Goal: Task Accomplishment & Management: Use online tool/utility

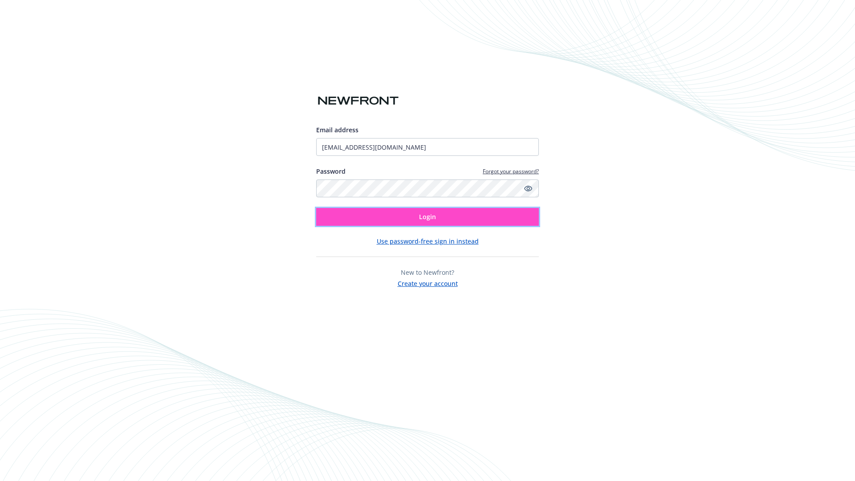
click at [428, 217] on span "Login" at bounding box center [427, 216] width 17 height 8
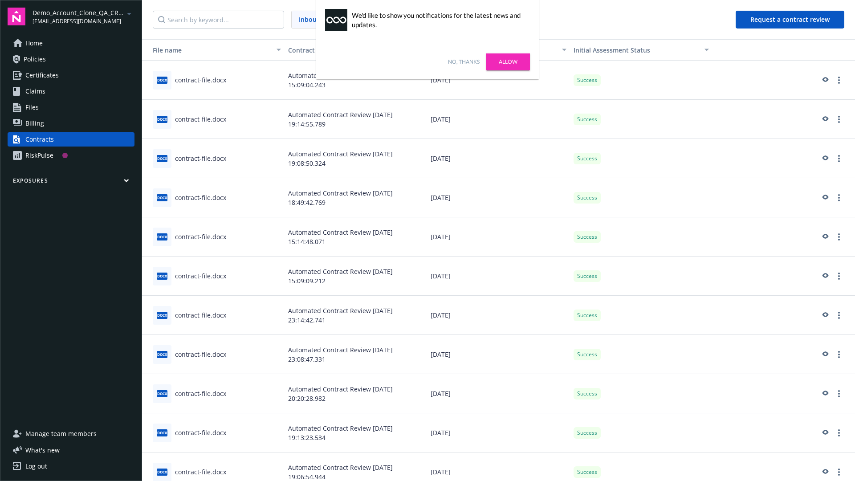
click at [464, 62] on link "No, thanks" at bounding box center [464, 62] width 32 height 8
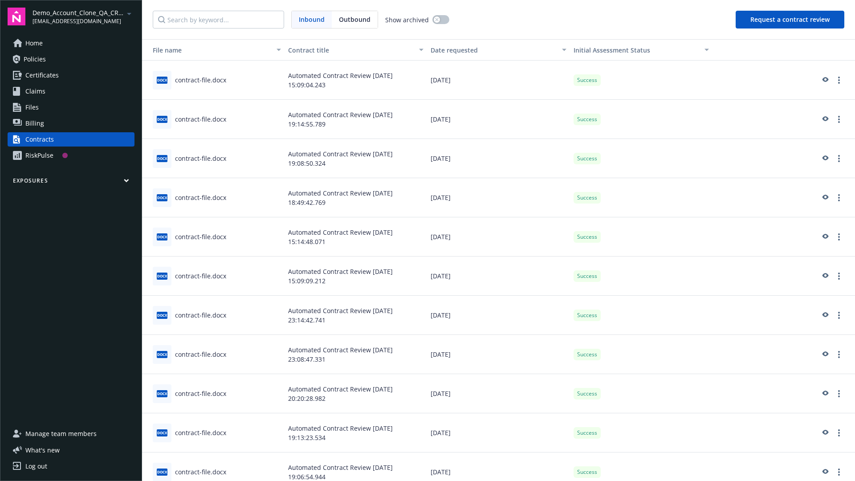
click at [791, 20] on button "Request a contract review" at bounding box center [790, 20] width 109 height 18
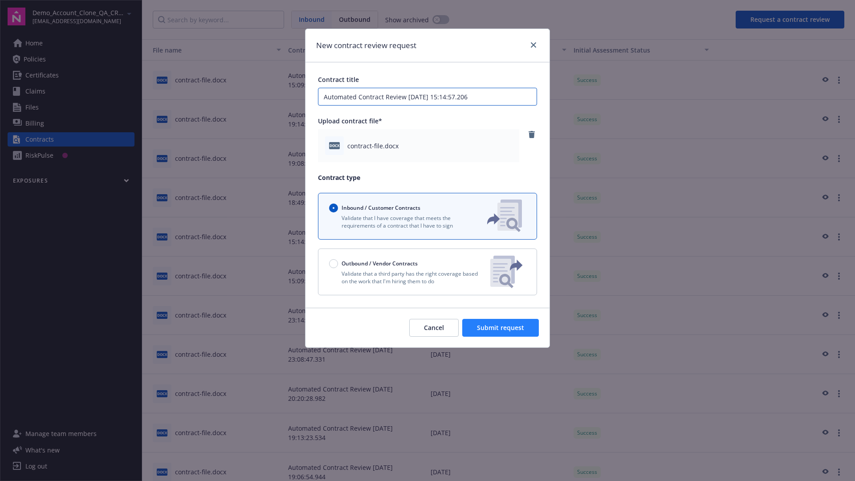
type input "Automated Contract Review 09-25-2025 15:14:57.206"
click at [501, 328] on span "Submit request" at bounding box center [500, 327] width 47 height 8
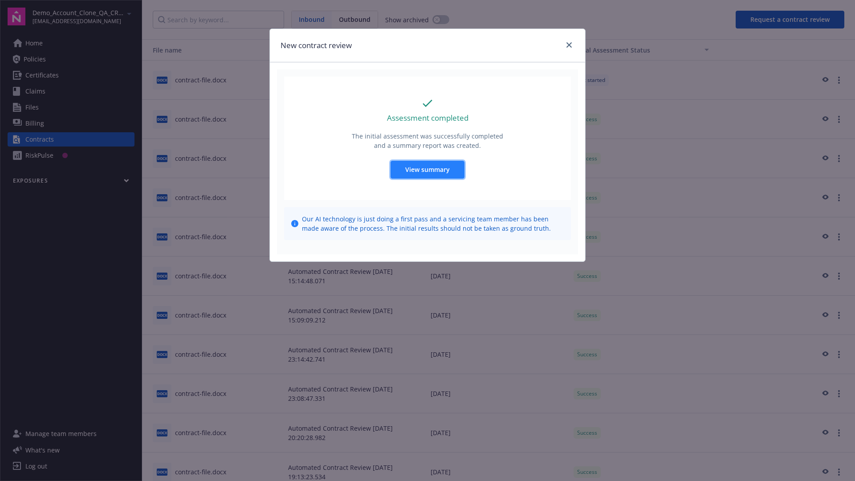
click at [427, 169] on span "View summary" at bounding box center [427, 169] width 45 height 8
